Goal: Information Seeking & Learning: Check status

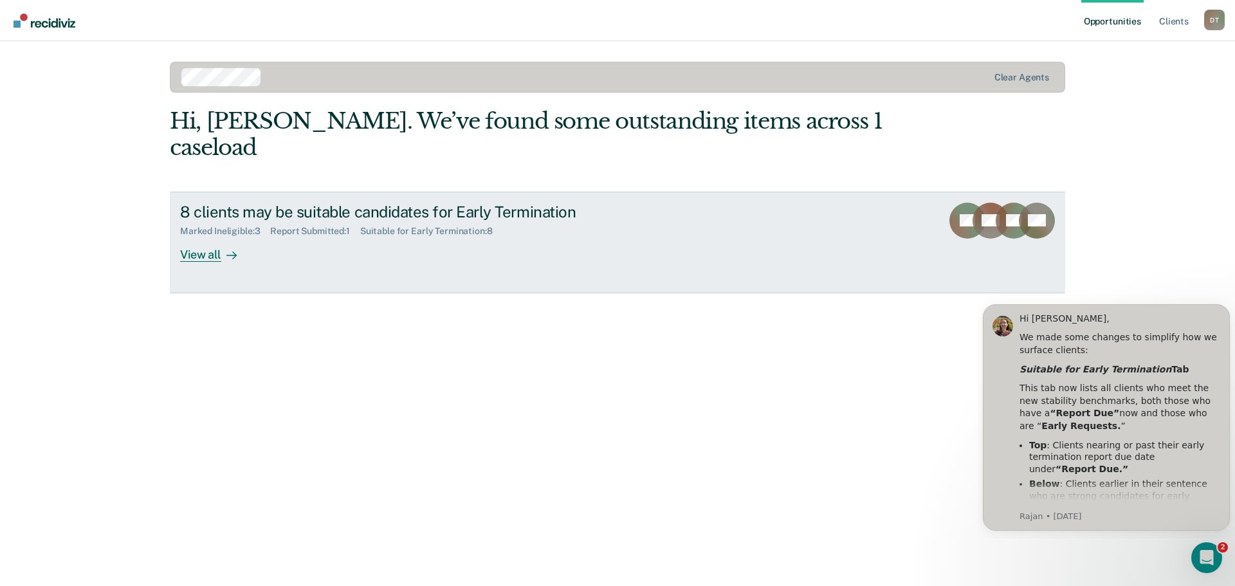
click at [219, 237] on div "View all" at bounding box center [216, 249] width 72 height 25
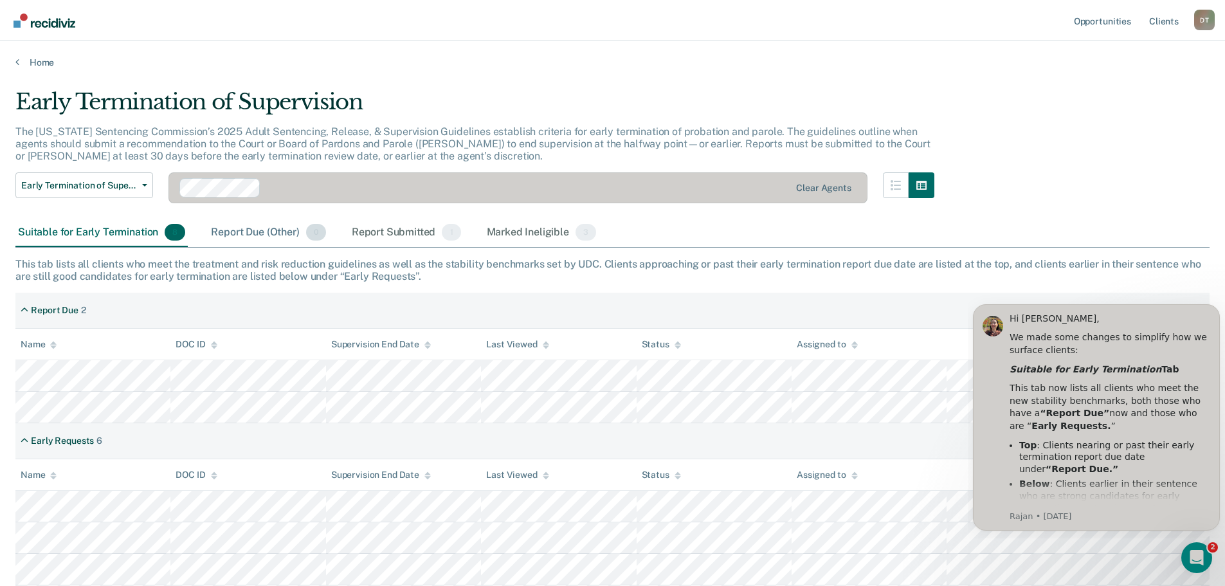
click at [264, 226] on div "Report Due (Other) 0" at bounding box center [268, 233] width 120 height 28
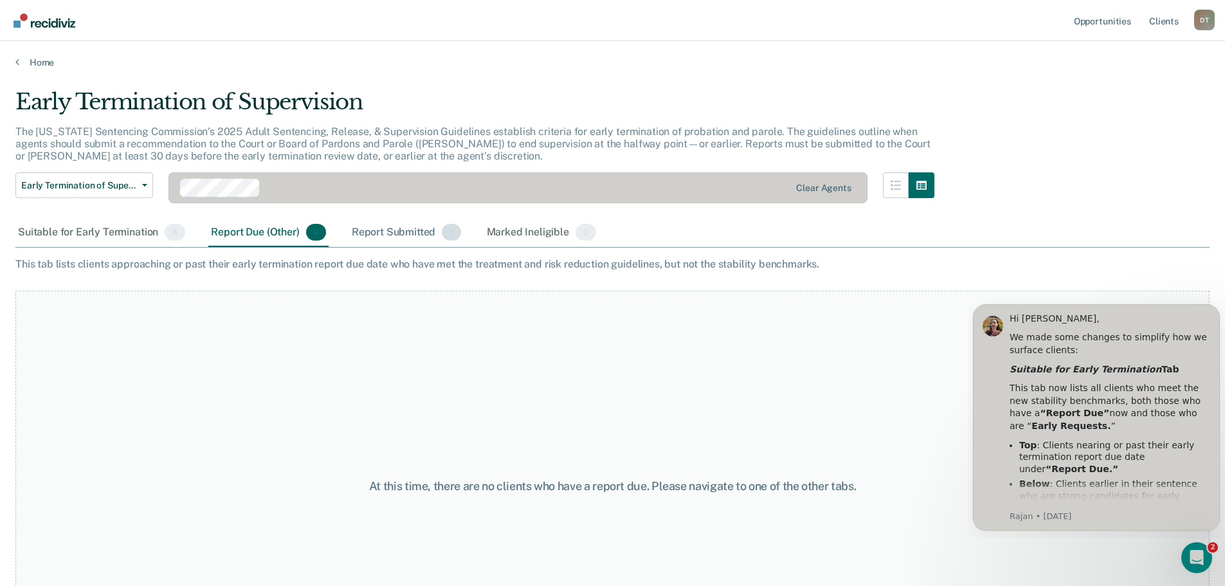
click at [431, 233] on div "Report Submitted 1" at bounding box center [406, 233] width 114 height 28
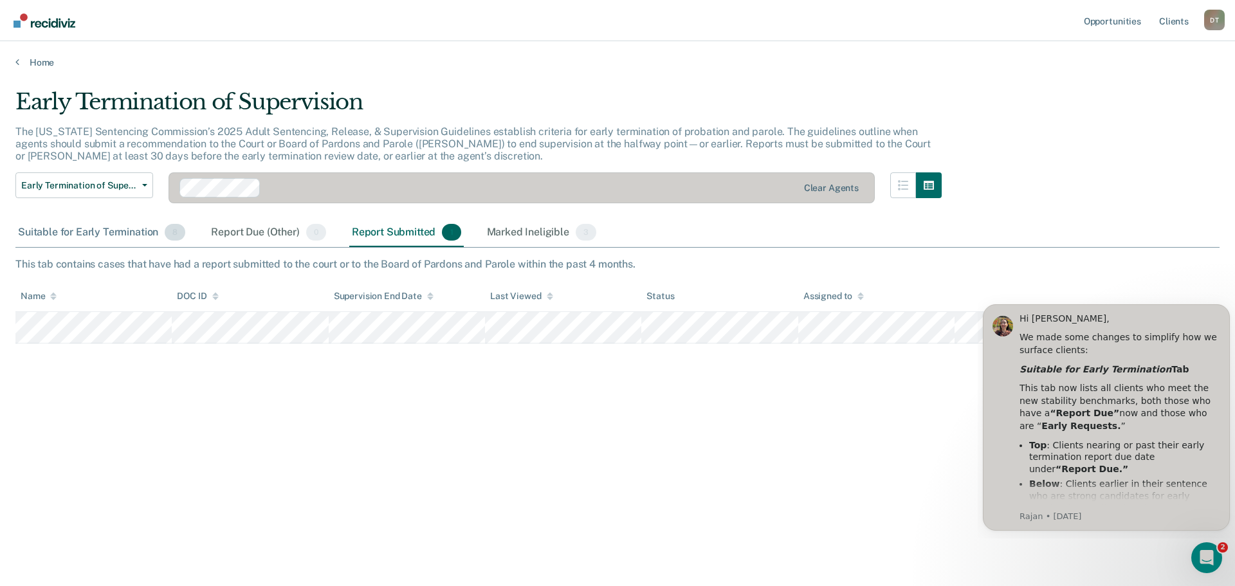
click at [138, 233] on div "Suitable for Early Termination 8" at bounding box center [101, 233] width 172 height 28
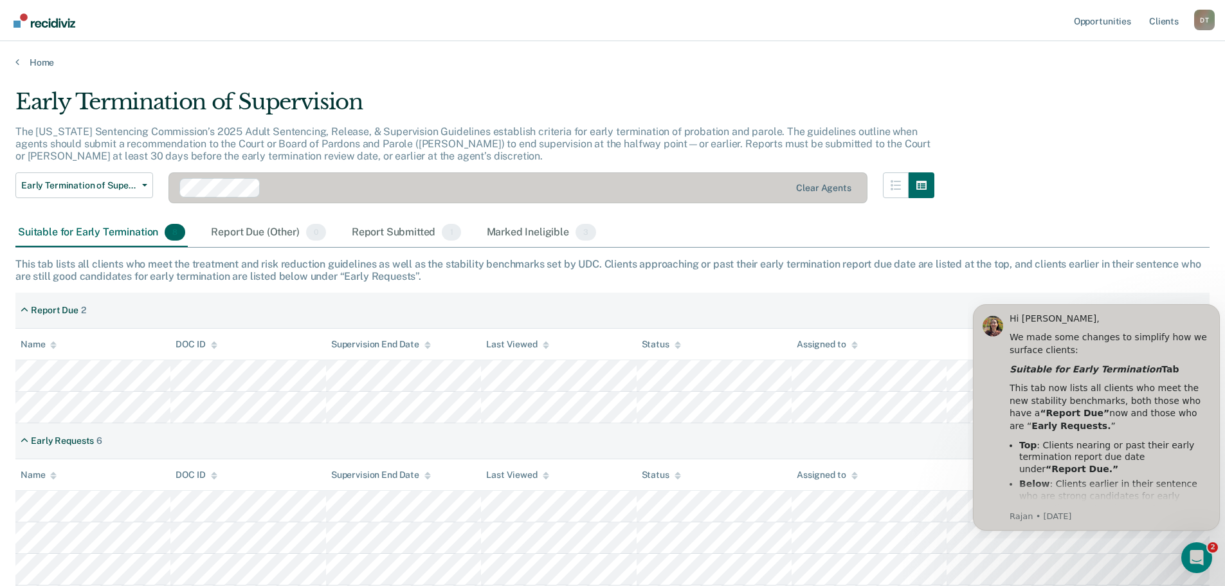
click at [819, 230] on div "Suitable for Early Termination 8 Report Due (Other) 0 Report Submitted 1 Marked…" at bounding box center [612, 233] width 1194 height 29
click at [1055, 225] on div "Suitable for Early Termination 8 Report Due (Other) 0 Report Submitted 1 Marked…" at bounding box center [612, 233] width 1194 height 29
click at [1215, 309] on icon "Dismiss notification" at bounding box center [1215, 307] width 5 height 5
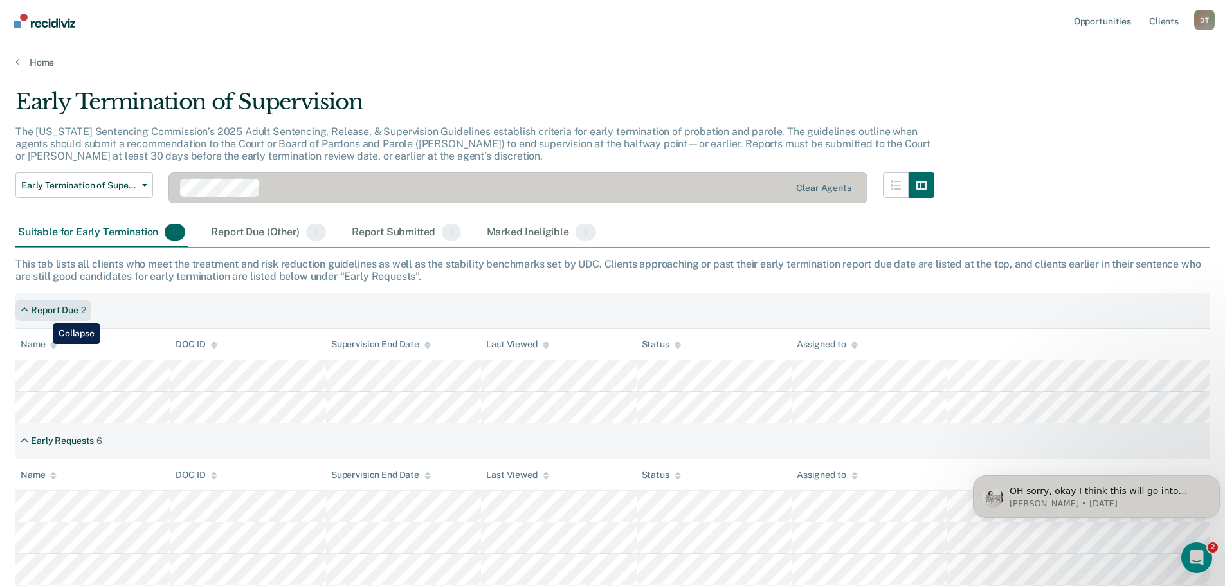
click at [44, 313] on div "Report Due" at bounding box center [55, 310] width 48 height 11
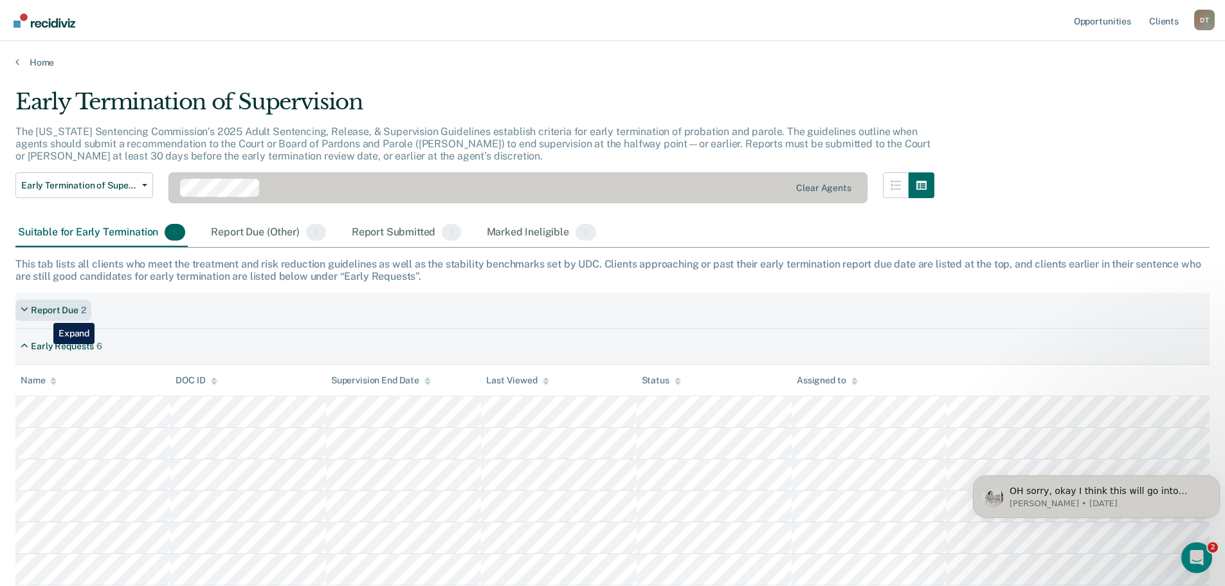
click at [44, 313] on div "Report Due" at bounding box center [55, 310] width 48 height 11
